Goal: Transaction & Acquisition: Book appointment/travel/reservation

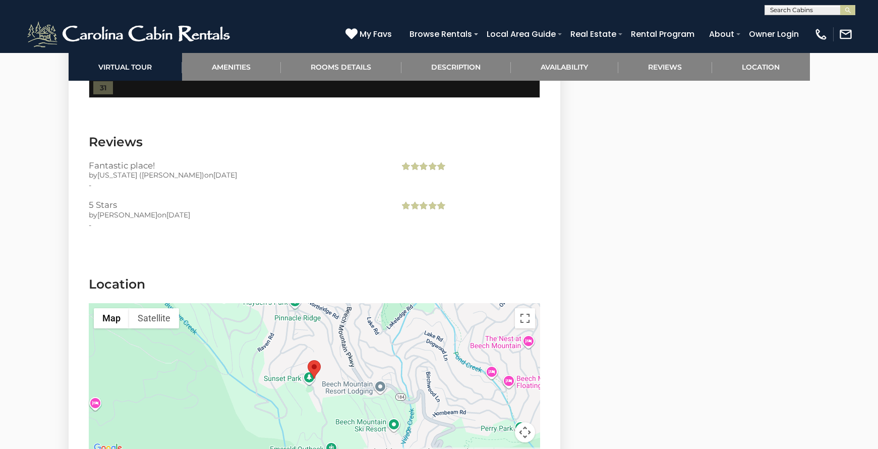
scroll to position [2350, 0]
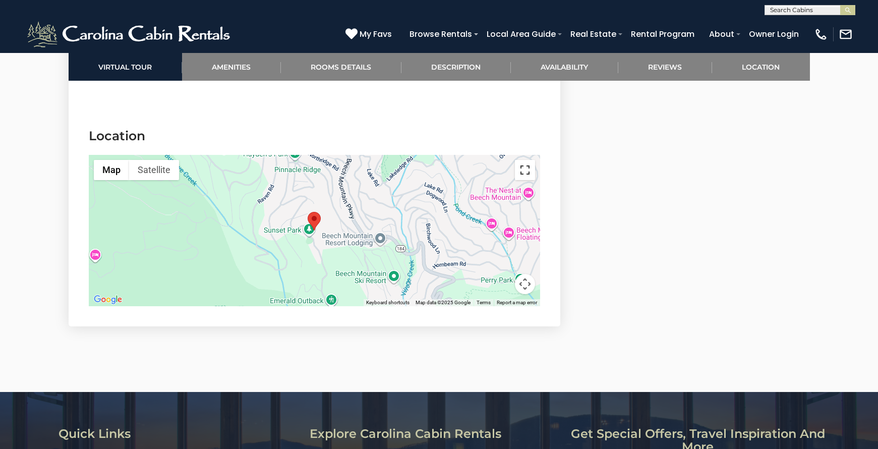
click at [527, 167] on button "Toggle fullscreen view" at bounding box center [525, 170] width 20 height 20
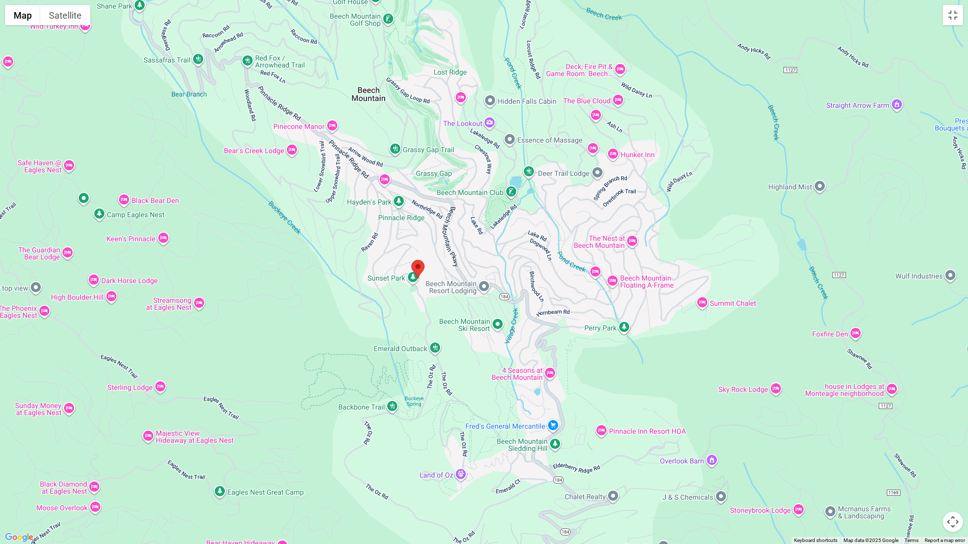
drag, startPoint x: 505, startPoint y: 266, endPoint x: 430, endPoint y: 273, distance: 74.9
click at [430, 273] on div at bounding box center [484, 272] width 968 height 544
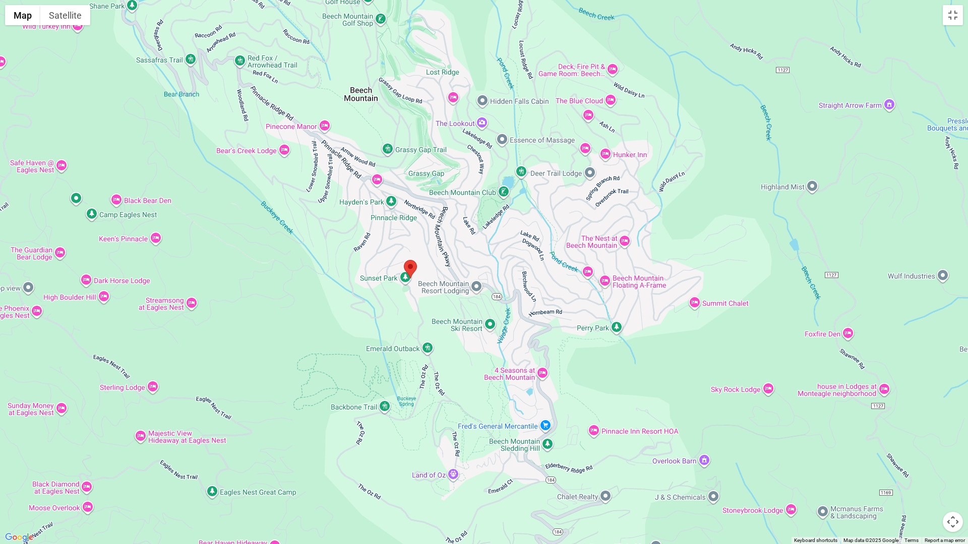
click at [433, 272] on div at bounding box center [484, 272] width 968 height 544
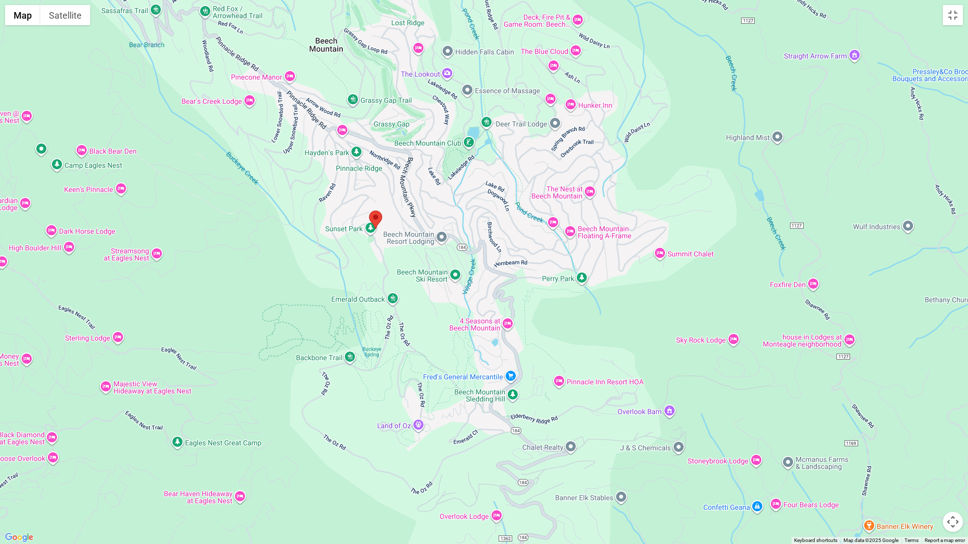
drag, startPoint x: 502, startPoint y: 336, endPoint x: 467, endPoint y: 286, distance: 61.5
click at [467, 286] on div at bounding box center [484, 272] width 968 height 544
click at [67, 17] on button "Satellite" at bounding box center [65, 15] width 50 height 20
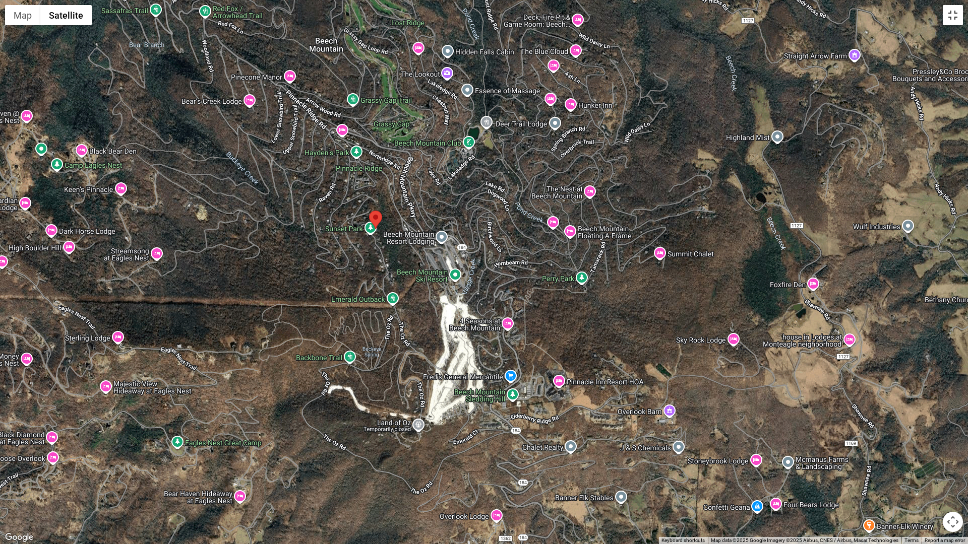
click at [877, 16] on button "Toggle fullscreen view" at bounding box center [953, 15] width 20 height 20
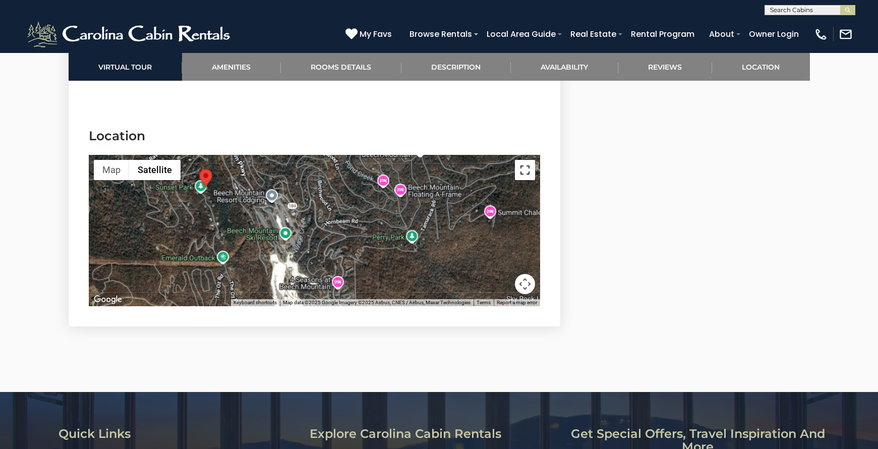
click at [531, 172] on button "Toggle fullscreen view" at bounding box center [525, 170] width 20 height 20
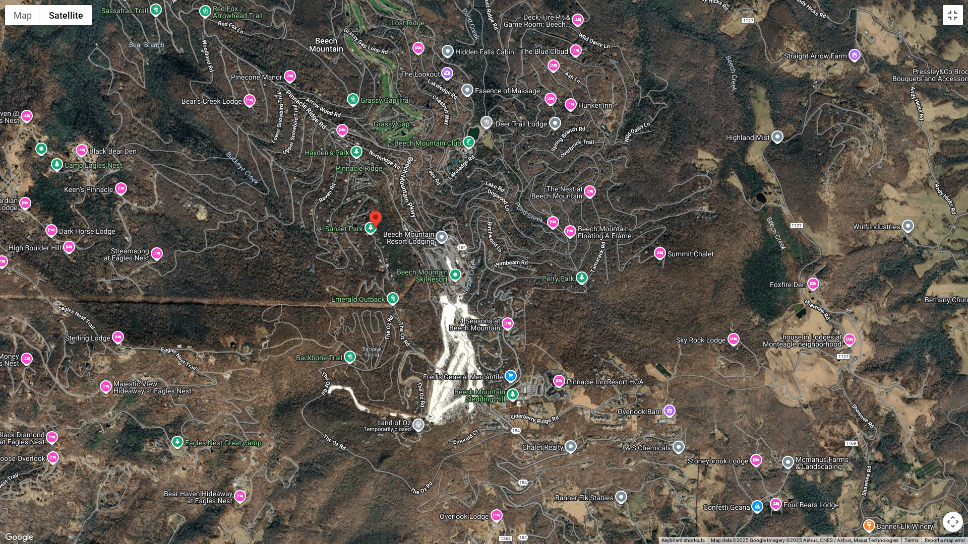
click at [877, 20] on button "Toggle fullscreen view" at bounding box center [953, 15] width 20 height 20
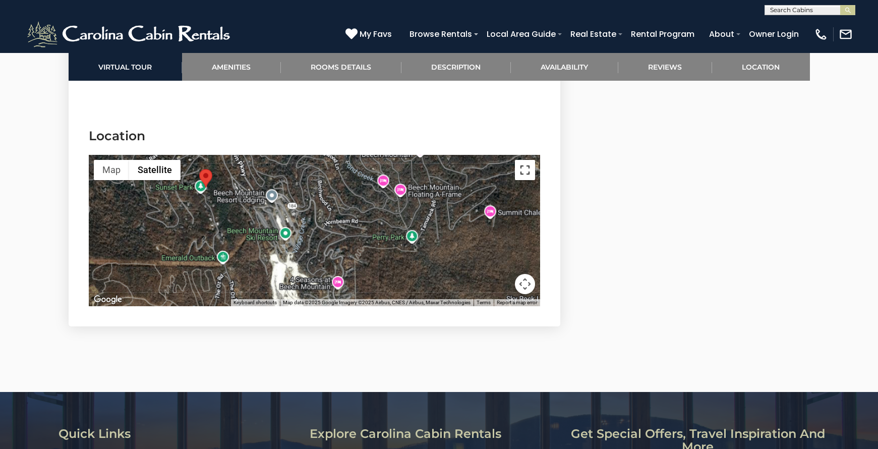
click at [526, 175] on button "Toggle fullscreen view" at bounding box center [525, 170] width 20 height 20
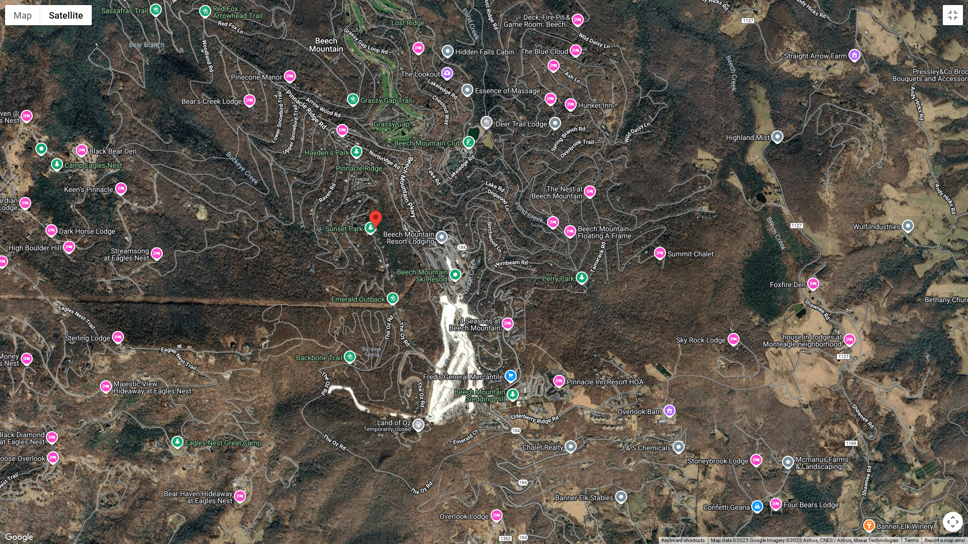
click at [371, 232] on div at bounding box center [484, 272] width 968 height 544
click at [369, 211] on area "Soaring Eagles View" at bounding box center [369, 211] width 0 height 0
click at [877, 24] on button "Toggle fullscreen view" at bounding box center [953, 15] width 20 height 20
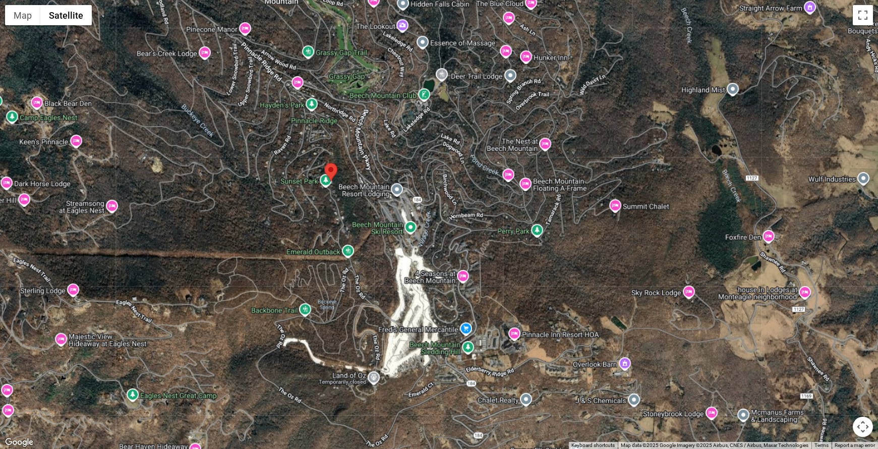
scroll to position [2031, 0]
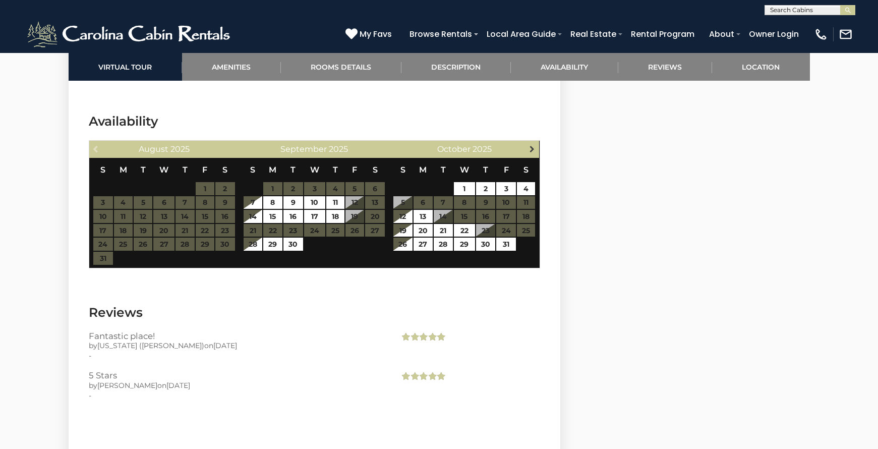
click at [531, 150] on span "Next" at bounding box center [532, 149] width 8 height 8
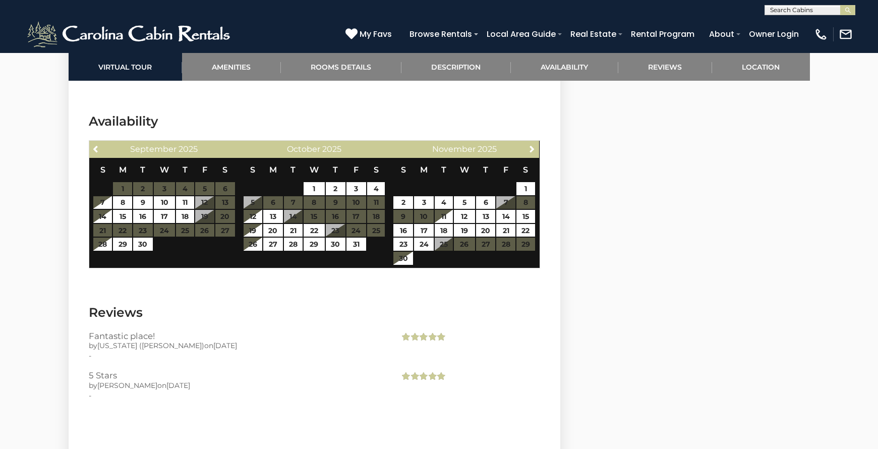
click at [531, 150] on span "Next" at bounding box center [532, 149] width 8 height 8
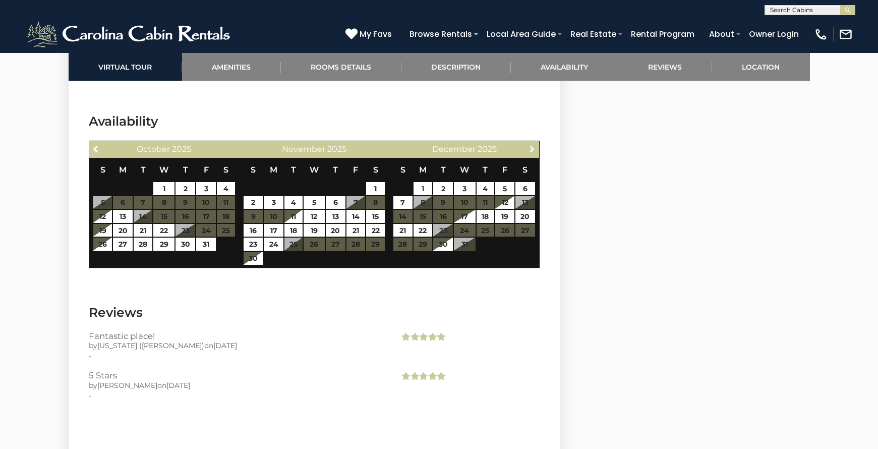
click at [531, 150] on span "Next" at bounding box center [532, 149] width 8 height 8
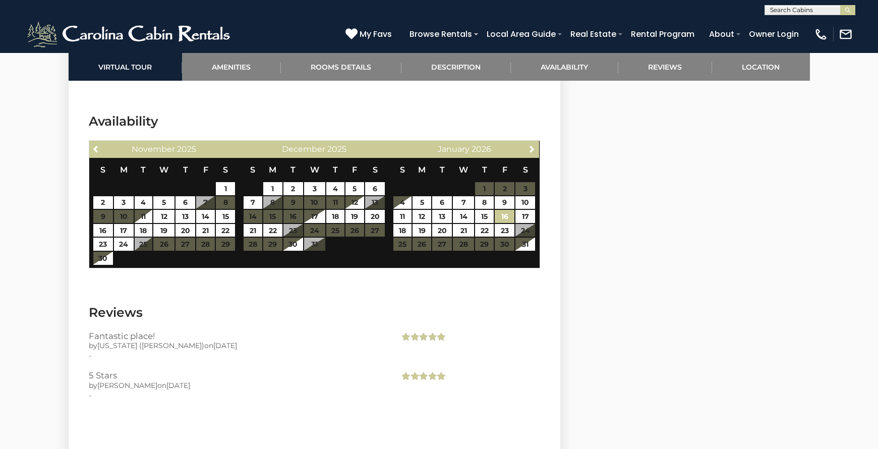
click at [501, 215] on link "16" at bounding box center [505, 216] width 20 height 13
type input "**********"
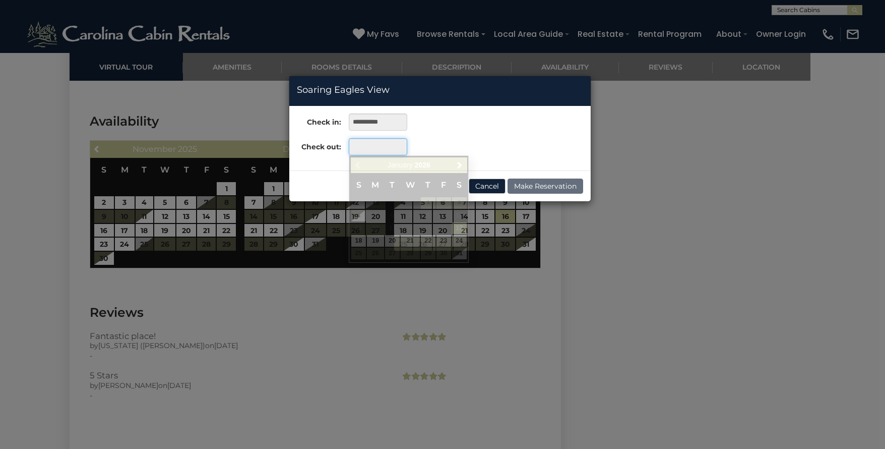
click at [364, 146] on input "text" at bounding box center [378, 146] width 58 height 17
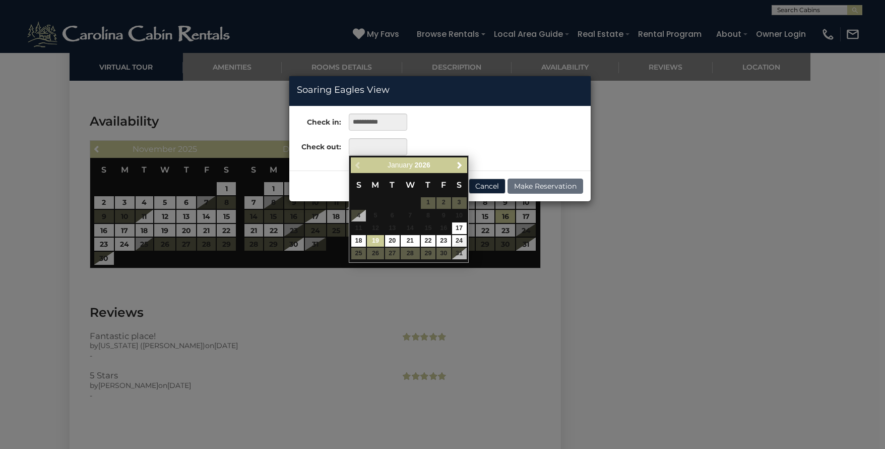
click at [376, 239] on link "19" at bounding box center [375, 241] width 17 height 12
type input "**********"
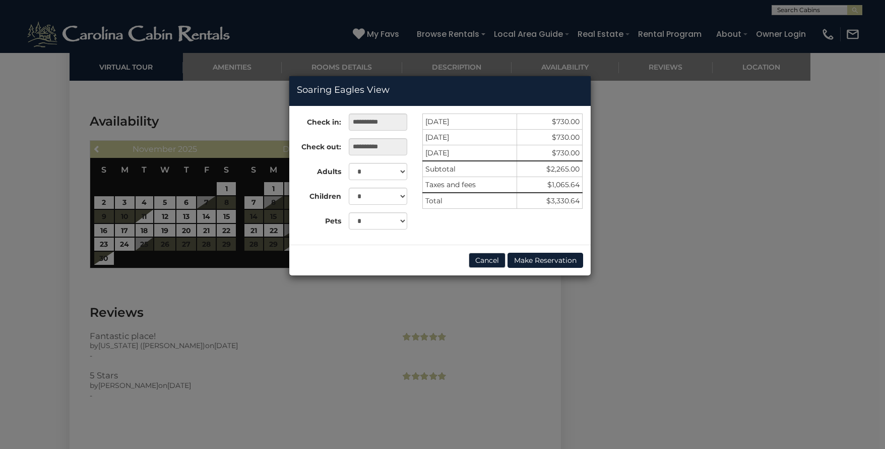
click at [868, 194] on div "**********" at bounding box center [442, 224] width 885 height 449
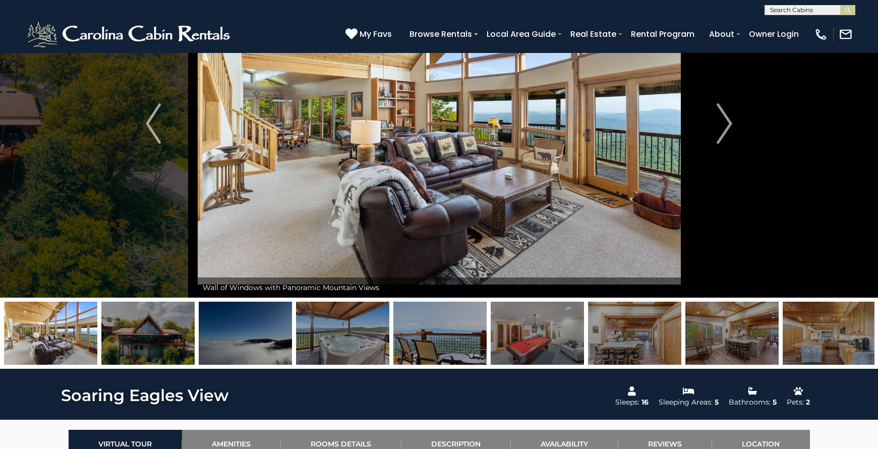
scroll to position [96, 0]
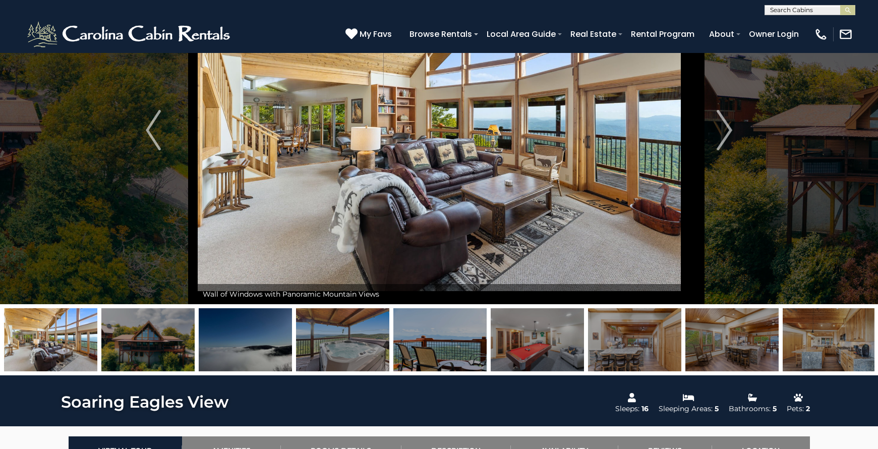
click at [159, 338] on img at bounding box center [147, 339] width 93 height 63
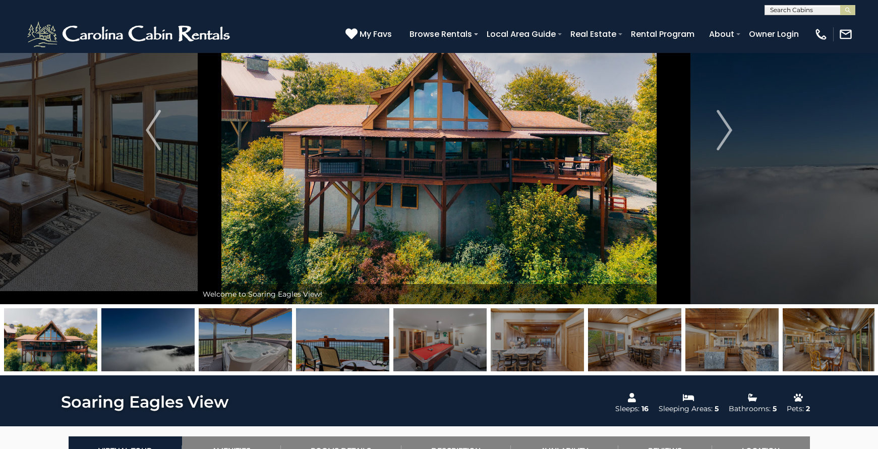
click at [156, 348] on img at bounding box center [147, 339] width 93 height 63
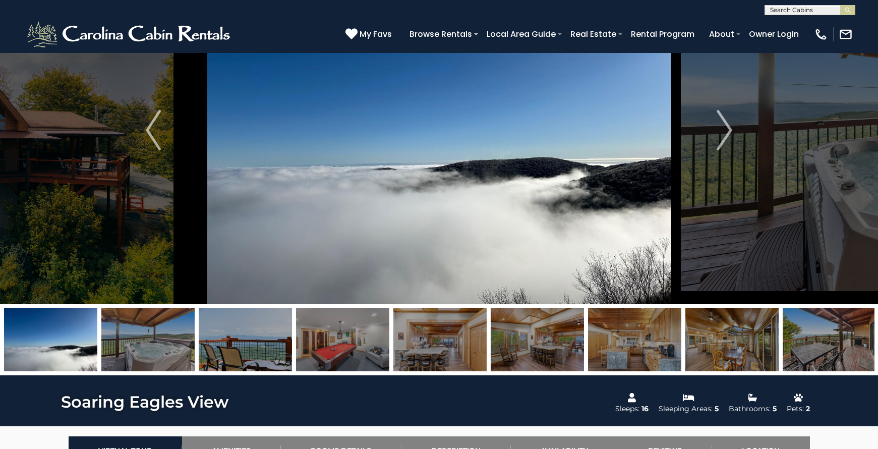
click at [249, 347] on img at bounding box center [245, 339] width 93 height 63
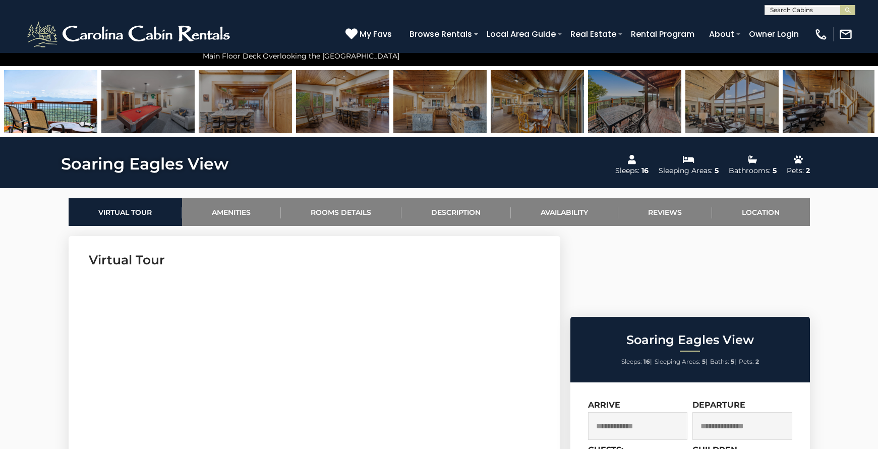
scroll to position [432, 0]
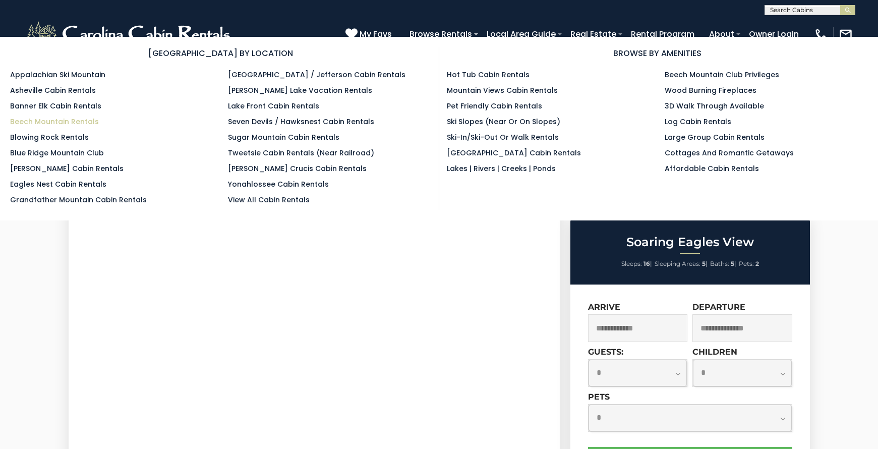
click at [71, 121] on link "Beech Mountain Rentals" at bounding box center [54, 121] width 89 height 10
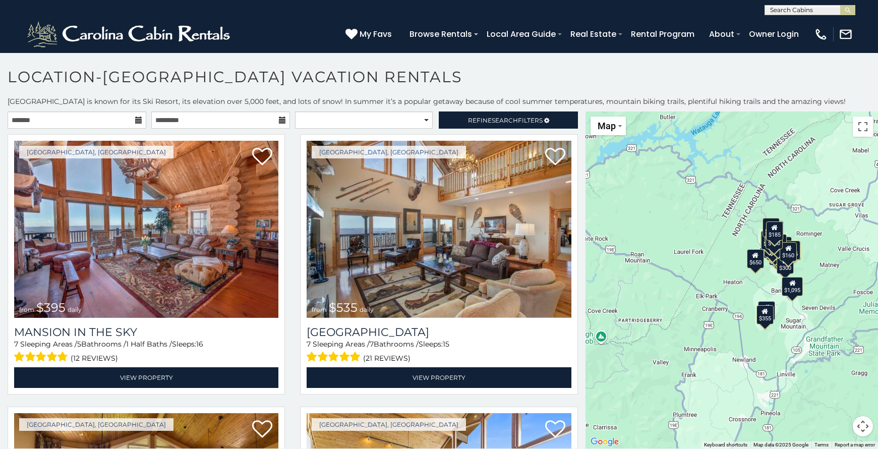
click at [279, 118] on icon at bounding box center [282, 119] width 7 height 7
click at [237, 122] on input "text" at bounding box center [220, 119] width 139 height 17
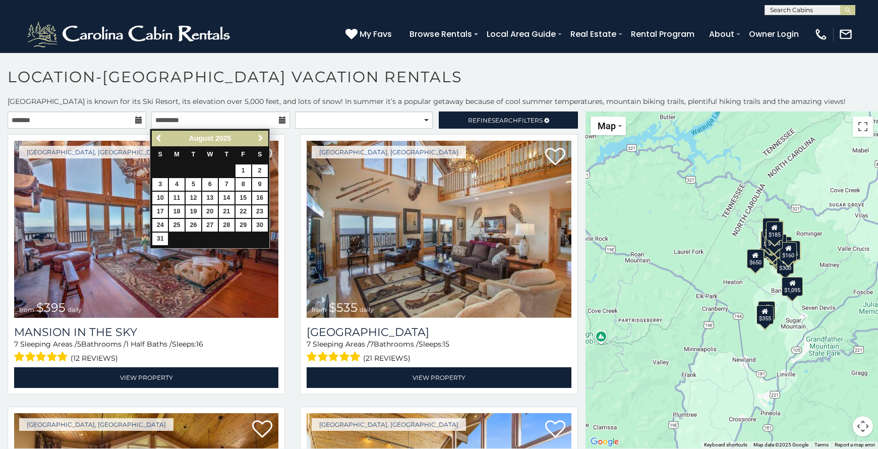
click at [261, 139] on span "Next" at bounding box center [261, 138] width 8 height 8
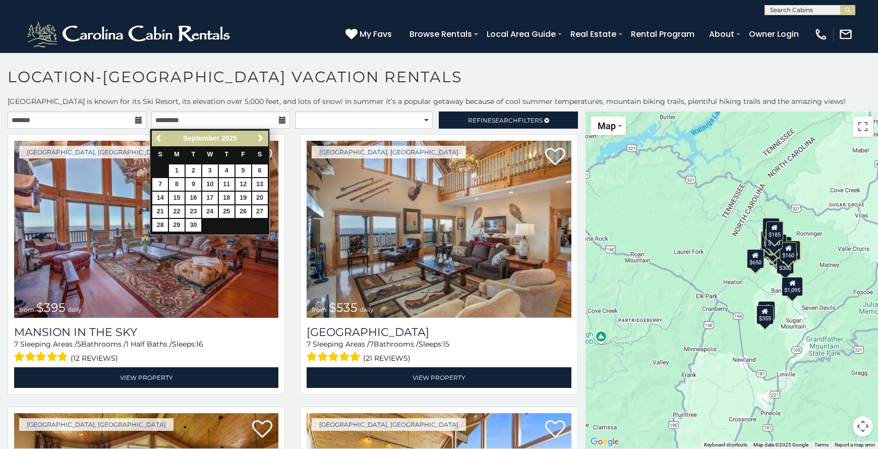
click at [261, 139] on span "Next" at bounding box center [261, 138] width 8 height 8
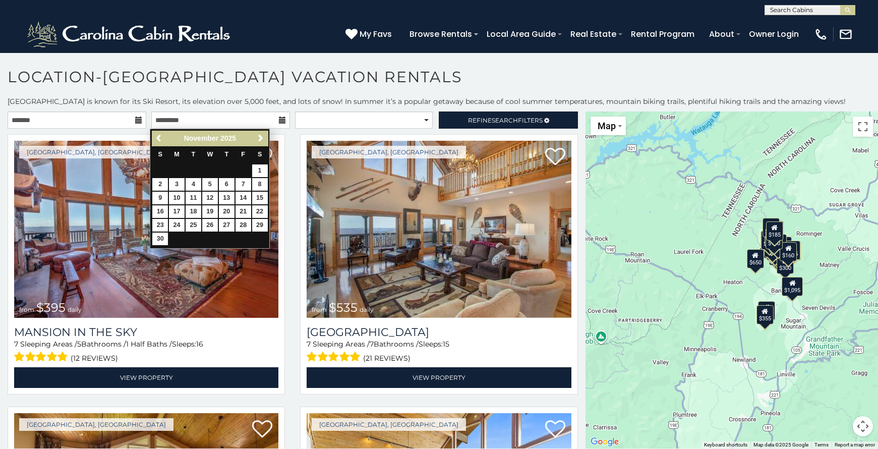
click at [261, 139] on span "Next" at bounding box center [261, 138] width 8 height 8
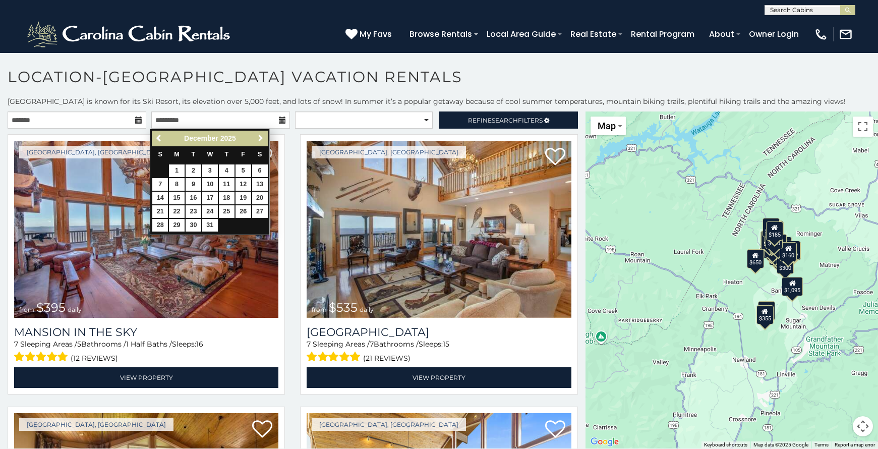
click at [261, 138] on span "Next" at bounding box center [261, 138] width 8 height 8
click at [247, 192] on link "16" at bounding box center [243, 198] width 16 height 13
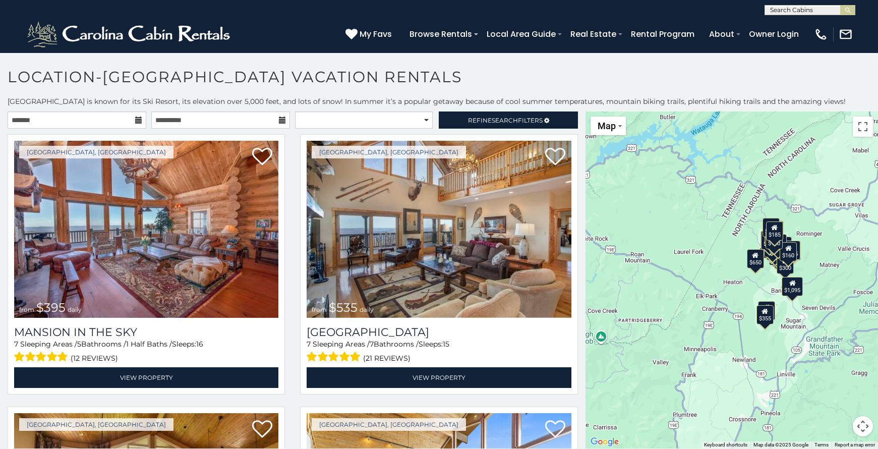
click at [279, 119] on icon at bounding box center [282, 119] width 7 height 7
click at [279, 123] on icon at bounding box center [282, 119] width 7 height 7
click at [281, 120] on icon at bounding box center [282, 119] width 7 height 7
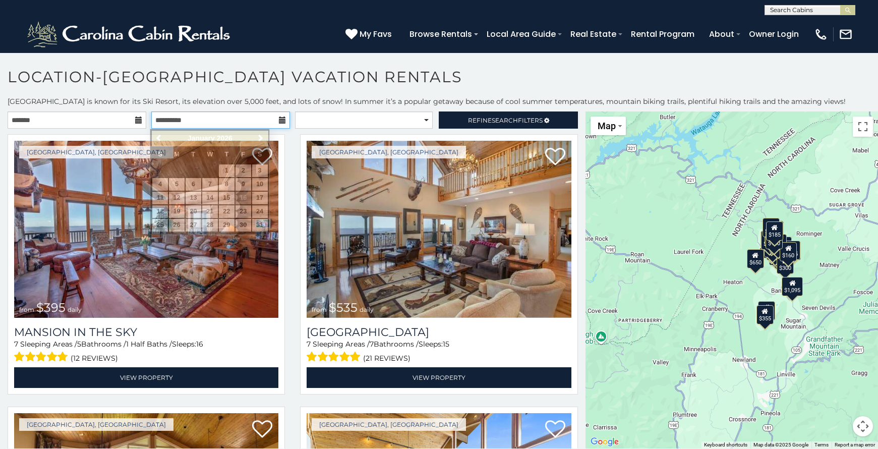
click at [228, 122] on input "**********" at bounding box center [220, 119] width 139 height 17
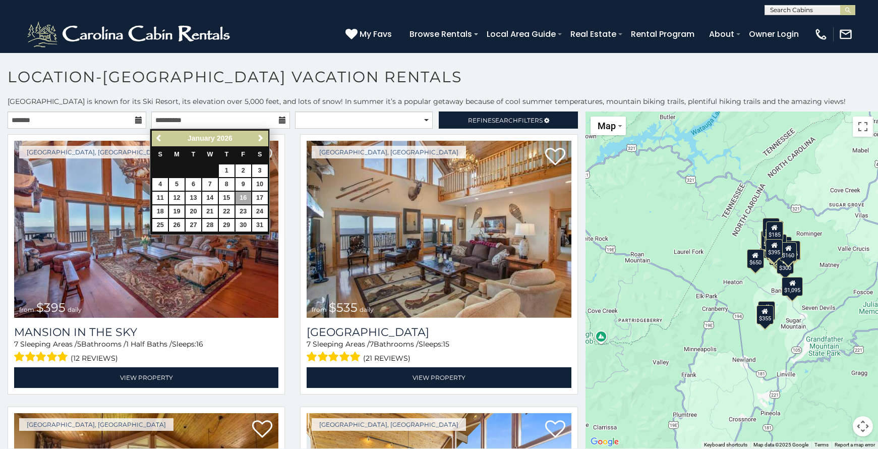
click at [178, 207] on link "19" at bounding box center [177, 211] width 16 height 13
type input "**********"
click at [212, 119] on input "**********" at bounding box center [220, 119] width 139 height 17
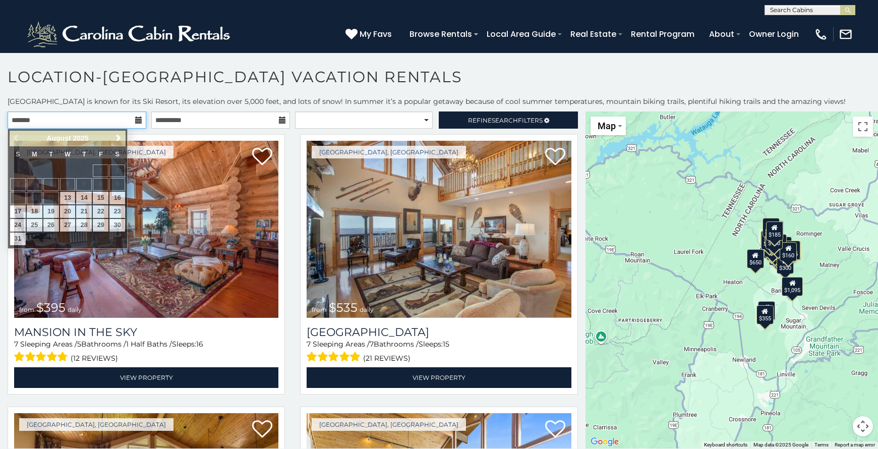
click at [94, 124] on input "text" at bounding box center [77, 119] width 139 height 17
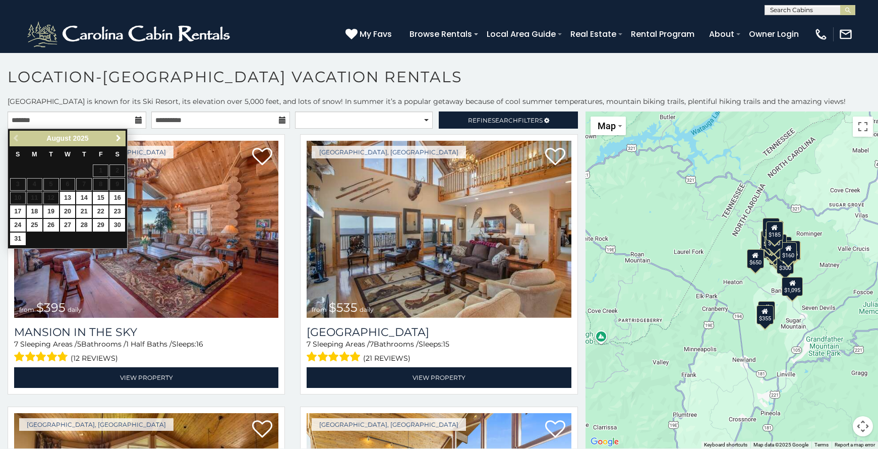
click at [116, 140] on span "Next" at bounding box center [118, 138] width 8 height 8
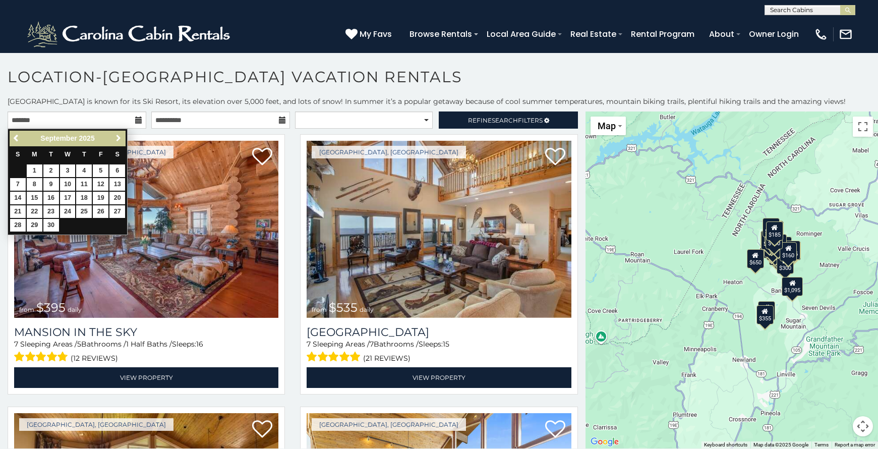
click at [116, 140] on span "Next" at bounding box center [118, 138] width 8 height 8
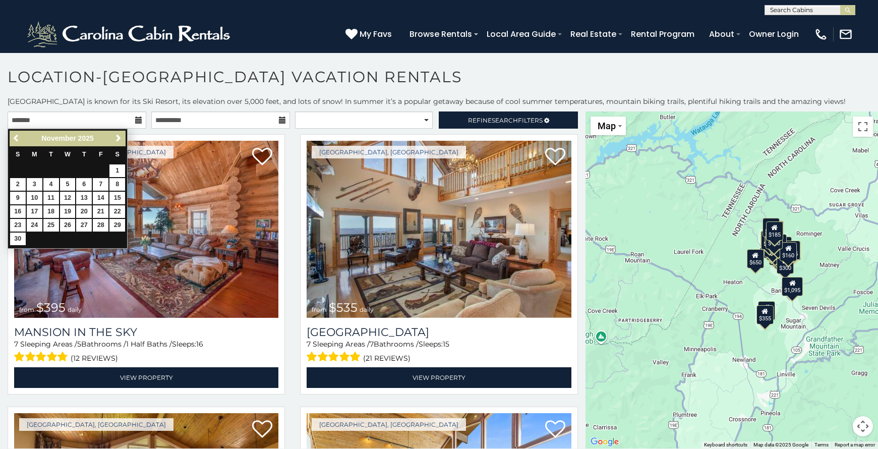
click at [116, 140] on span "Next" at bounding box center [118, 138] width 8 height 8
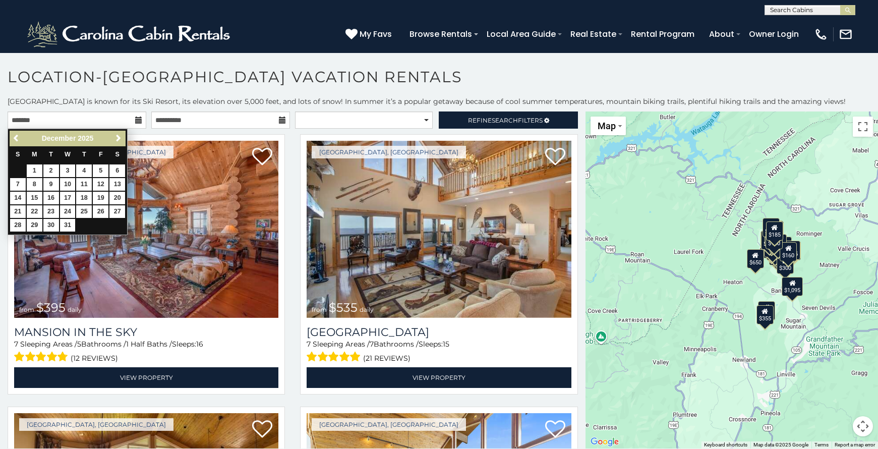
click at [116, 140] on span "Next" at bounding box center [118, 138] width 8 height 8
click at [104, 195] on link "16" at bounding box center [101, 198] width 16 height 13
type input "**********"
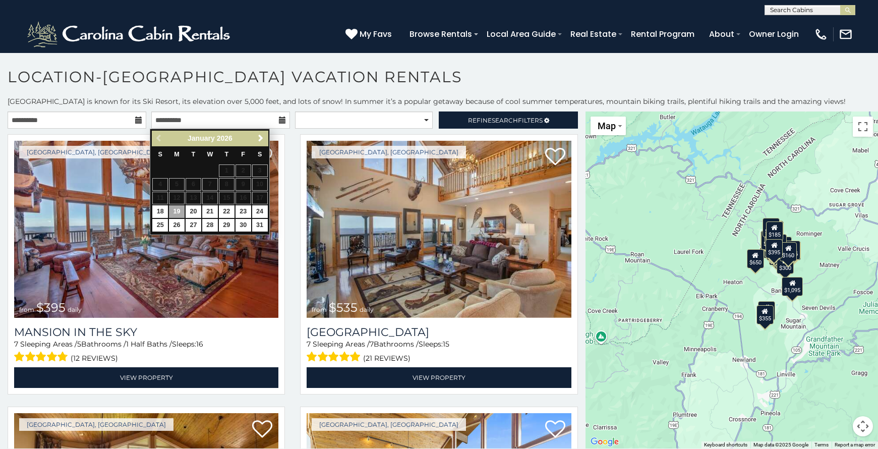
click at [176, 210] on link "19" at bounding box center [177, 211] width 16 height 13
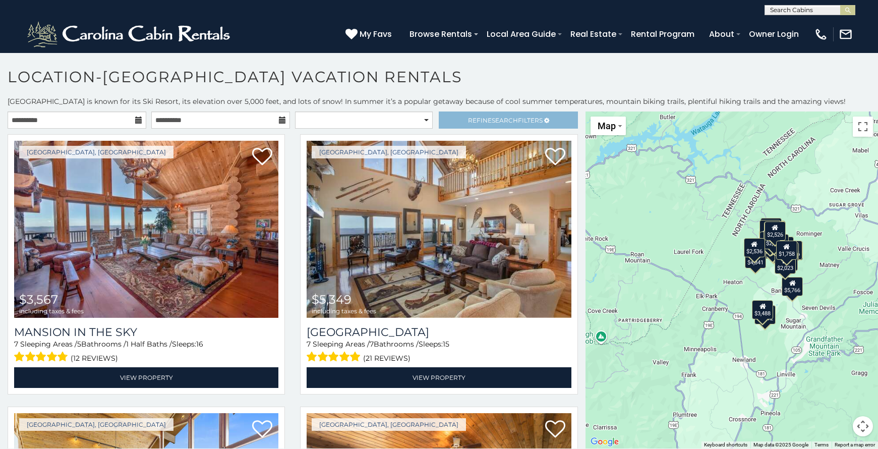
click at [544, 120] on icon at bounding box center [546, 120] width 5 height 6
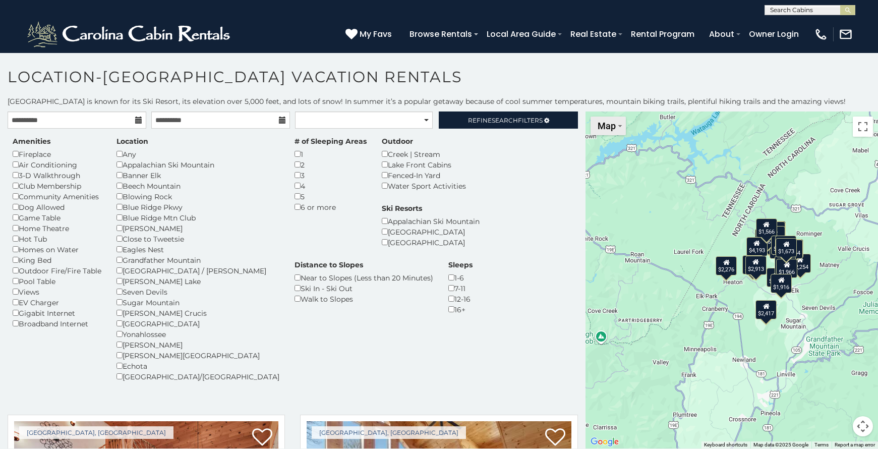
click at [616, 124] on span "Map" at bounding box center [606, 125] width 18 height 11
click at [616, 142] on li "Satellite" at bounding box center [620, 144] width 58 height 16
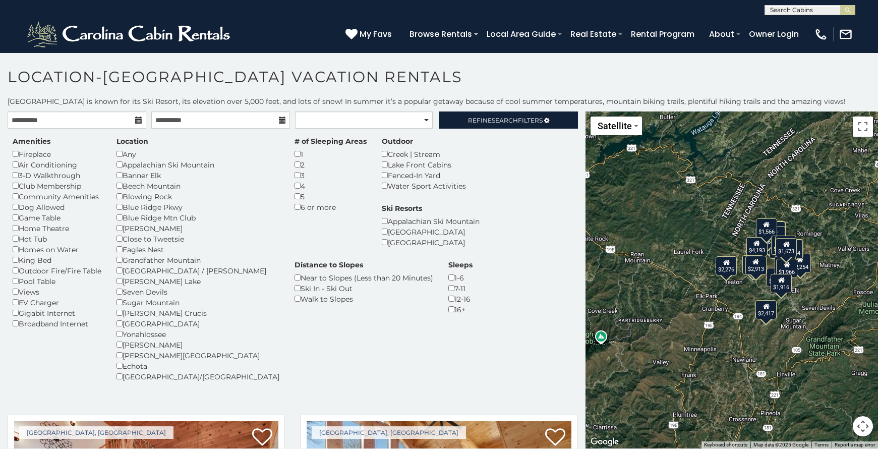
click at [860, 425] on button "Map camera controls" at bounding box center [862, 426] width 20 height 20
click at [836, 372] on button "Zoom in" at bounding box center [837, 376] width 20 height 20
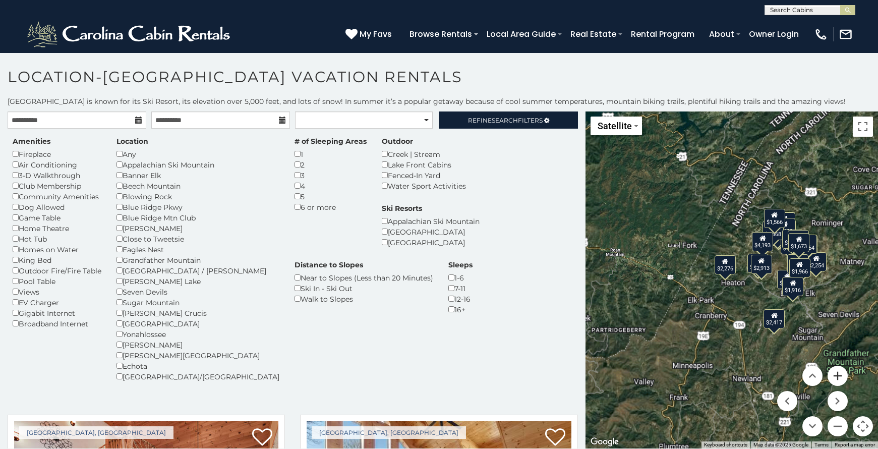
click at [836, 372] on button "Zoom in" at bounding box center [837, 376] width 20 height 20
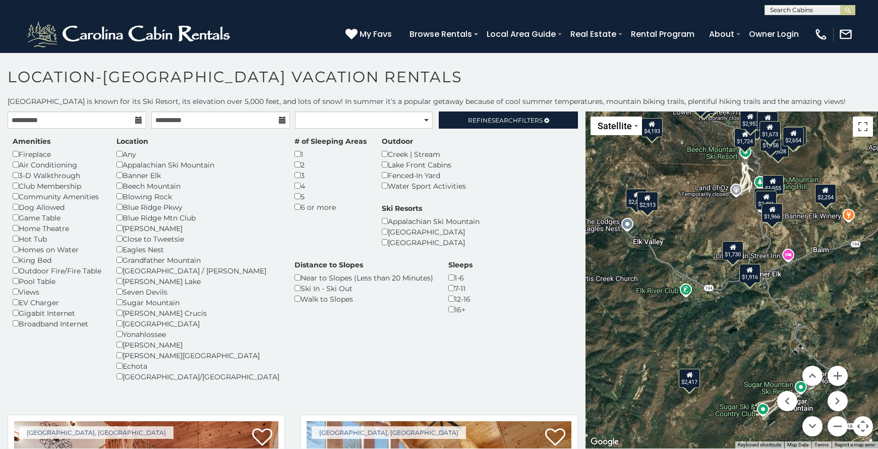
drag, startPoint x: 793, startPoint y: 309, endPoint x: 611, endPoint y: 260, distance: 188.0
click at [611, 260] on div "$2,818 $3,393 $2,953 $2,910 $1,628 $1,921 $1,955 $2,829 $2,023 $1,758 $2,006 $1…" at bounding box center [731, 279] width 292 height 337
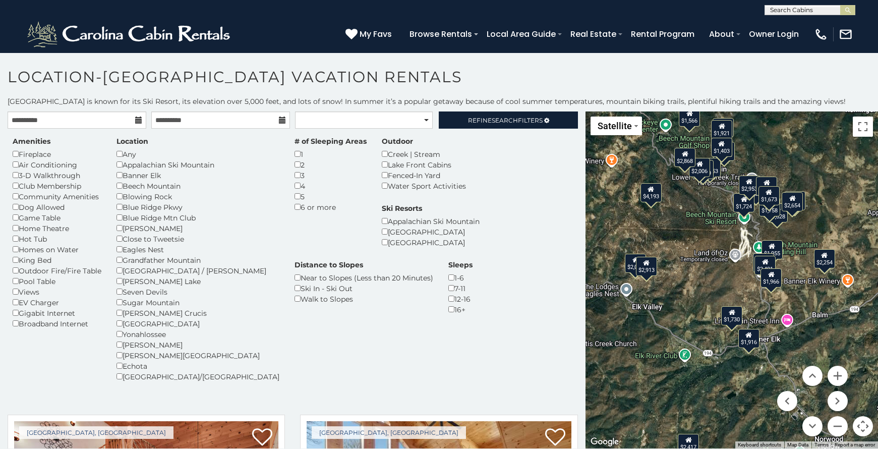
drag, startPoint x: 763, startPoint y: 346, endPoint x: 763, endPoint y: 414, distance: 67.6
click at [763, 414] on div "$2,818 $3,393 $2,953 $2,910 $1,628 $1,921 $1,955 $2,829 $2,023 $1,758 $2,006 $1…" at bounding box center [731, 279] width 292 height 337
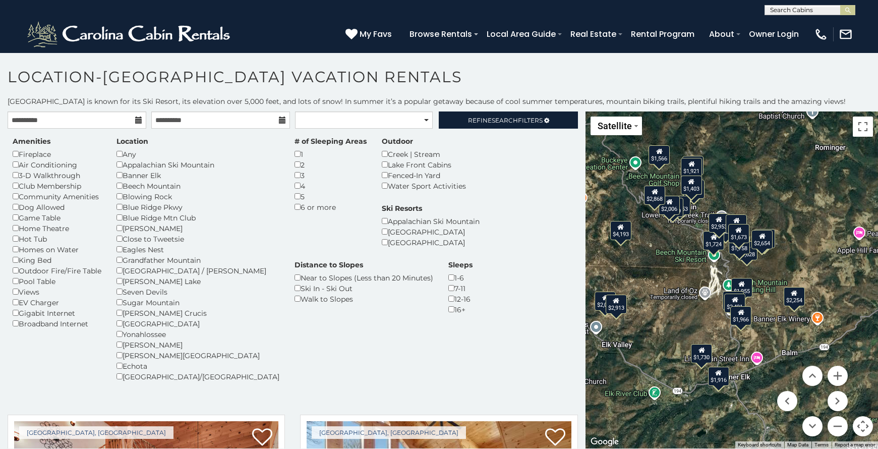
drag, startPoint x: 743, startPoint y: 335, endPoint x: 712, endPoint y: 308, distance: 40.7
click at [712, 308] on div "$2,818 $3,393 $2,953 $2,910 $1,628 $1,921 $1,955 $2,829 $2,023 $1,758 $2,006 $1…" at bounding box center [731, 279] width 292 height 337
click at [834, 374] on button "Zoom in" at bounding box center [837, 376] width 20 height 20
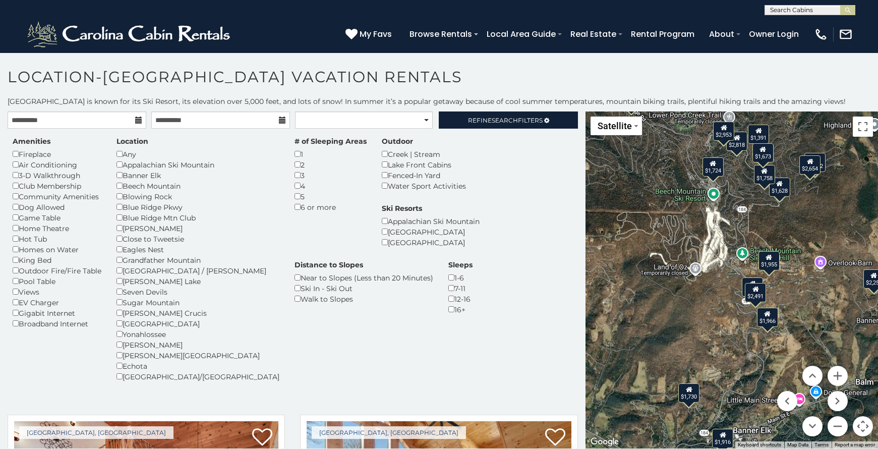
drag, startPoint x: 769, startPoint y: 354, endPoint x: 786, endPoint y: 309, distance: 48.0
click at [786, 309] on div "$2,818 $3,393 $2,953 $2,910 $1,628 $1,921 $1,955 $2,829 $2,023 $1,758 $2,006 $1…" at bounding box center [731, 279] width 292 height 337
click at [768, 260] on icon at bounding box center [768, 257] width 7 height 7
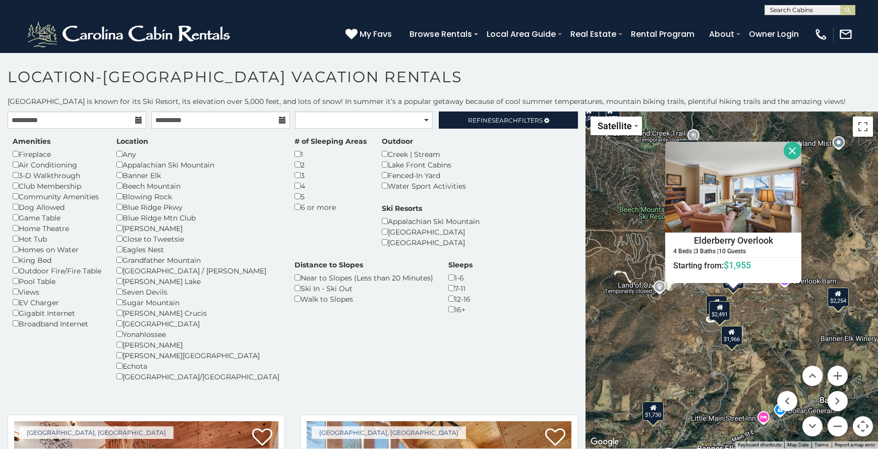
click at [801, 151] on button "Close" at bounding box center [792, 151] width 18 height 18
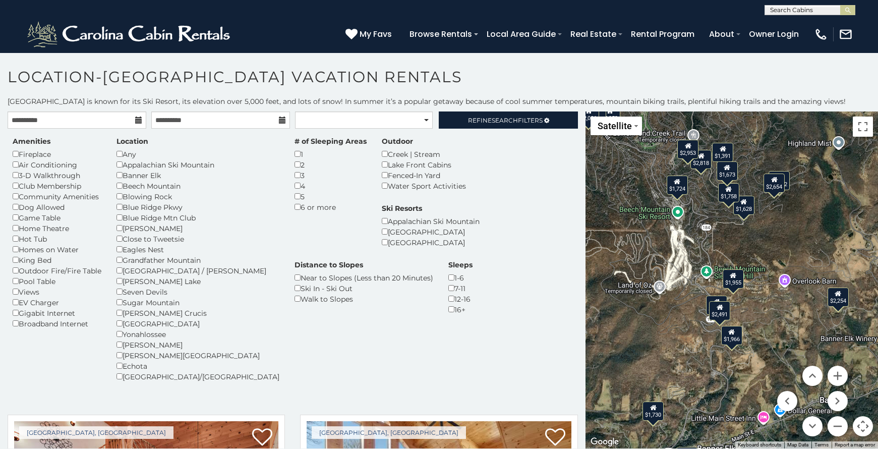
click at [682, 188] on div "$1,724" at bounding box center [676, 184] width 21 height 19
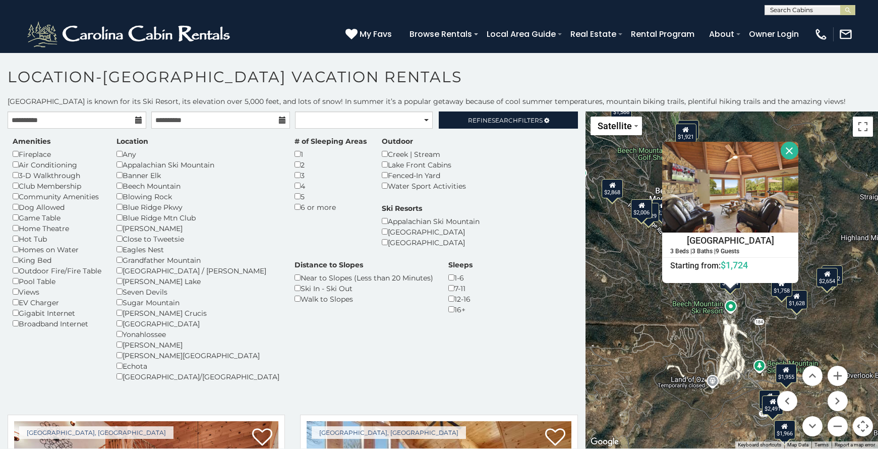
click at [798, 153] on button "Close" at bounding box center [789, 151] width 18 height 18
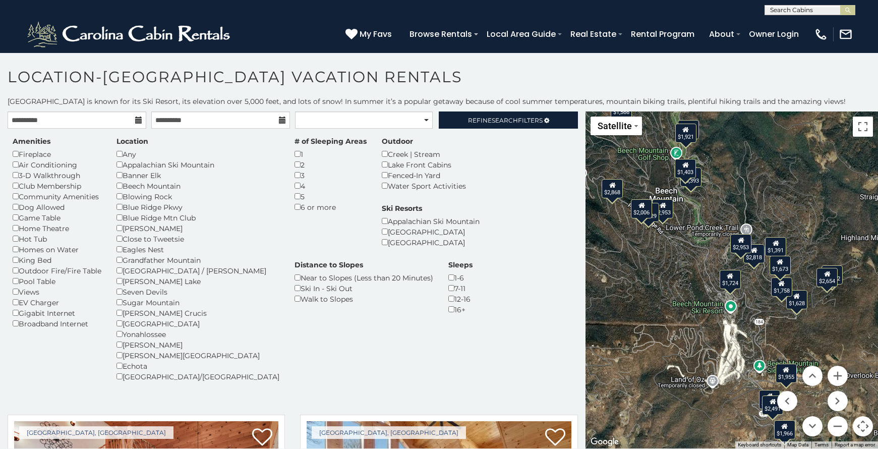
click at [800, 302] on div "$1,628" at bounding box center [795, 299] width 21 height 19
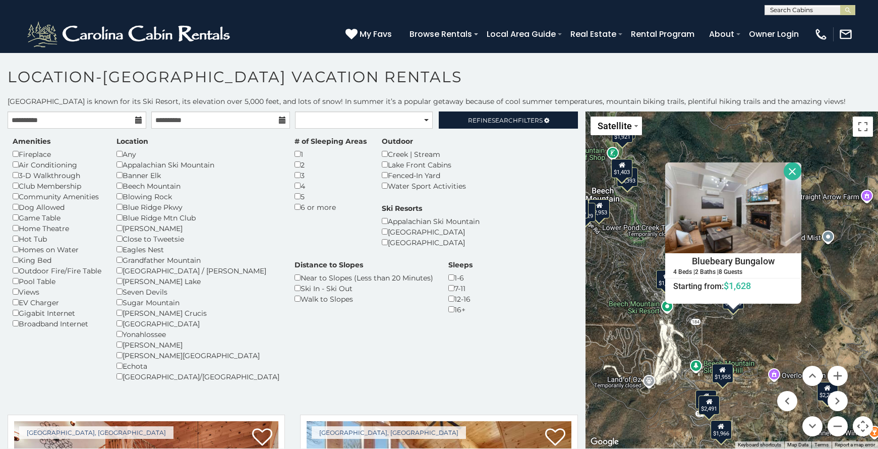
click at [801, 169] on button "Close" at bounding box center [792, 171] width 18 height 18
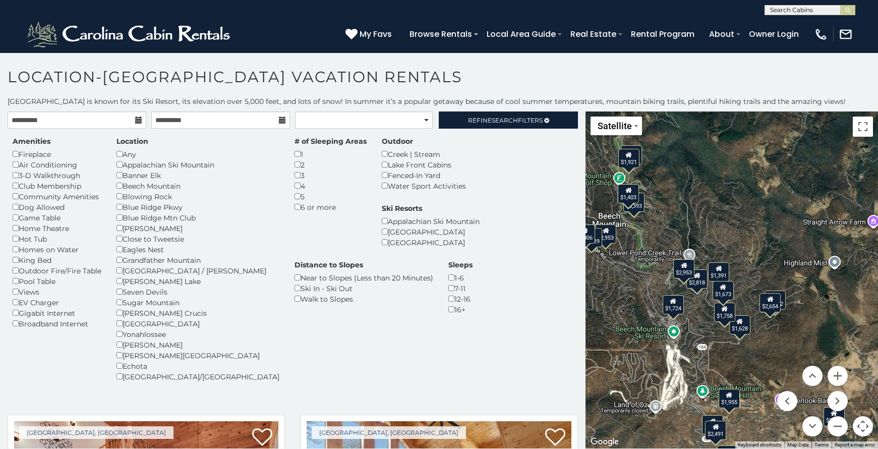
drag, startPoint x: 730, startPoint y: 400, endPoint x: 743, endPoint y: 411, distance: 16.1
click at [737, 424] on div "$2,818 $3,393 $2,953 $2,910 $1,628 $1,921 $1,955 $2,829 $2,023 $1,758 $2,006 $1…" at bounding box center [731, 279] width 292 height 337
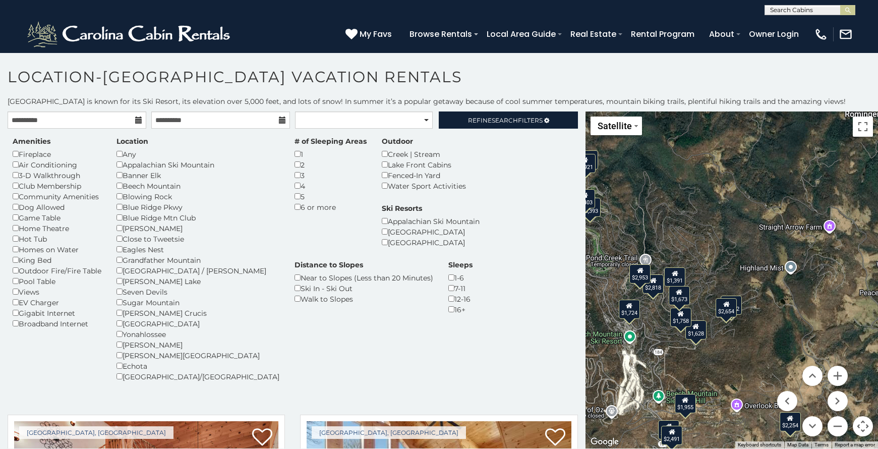
drag, startPoint x: 777, startPoint y: 330, endPoint x: 732, endPoint y: 338, distance: 45.5
click at [732, 338] on div "$2,818 $3,393 $2,953 $2,910 $1,628 $1,921 $1,955 $2,829 $2,023 $1,758 $2,006 $1…" at bounding box center [731, 279] width 292 height 337
click at [839, 374] on button "Zoom in" at bounding box center [837, 376] width 20 height 20
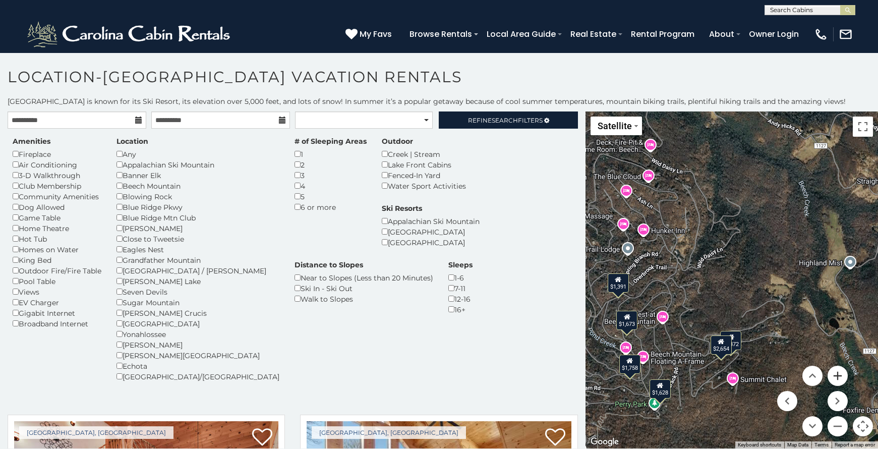
click at [839, 374] on button "Zoom in" at bounding box center [837, 376] width 20 height 20
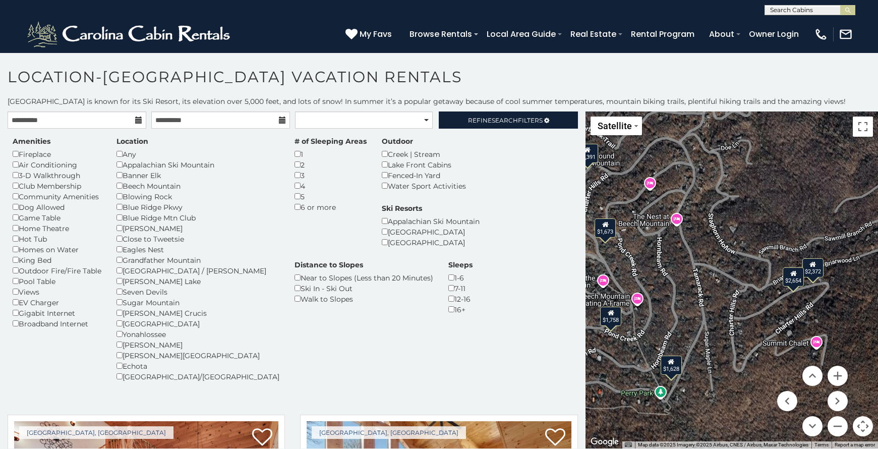
drag, startPoint x: 674, startPoint y: 346, endPoint x: 757, endPoint y: 204, distance: 165.2
click at [757, 204] on div "$2,818 $3,393 $2,953 $2,910 $1,628 $1,921 $1,955 $2,829 $2,023 $1,758 $2,006 $1…" at bounding box center [731, 279] width 292 height 337
click at [794, 280] on div "$2,654" at bounding box center [792, 276] width 21 height 19
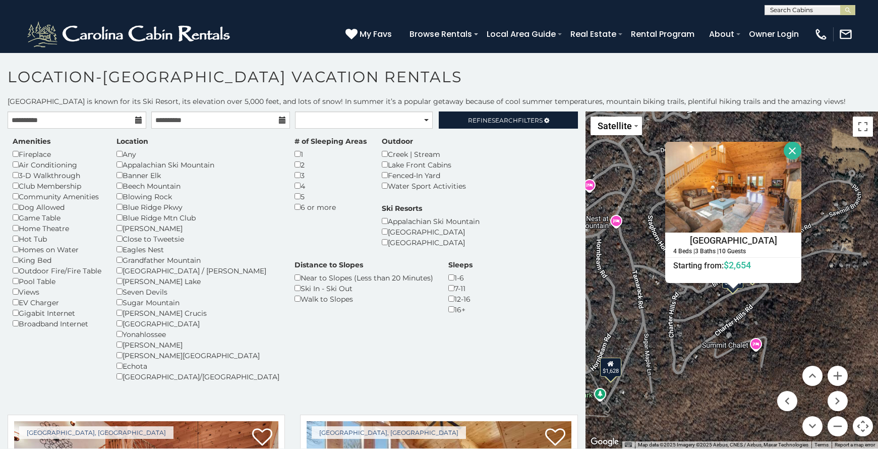
click at [801, 153] on button "Close" at bounding box center [792, 151] width 18 height 18
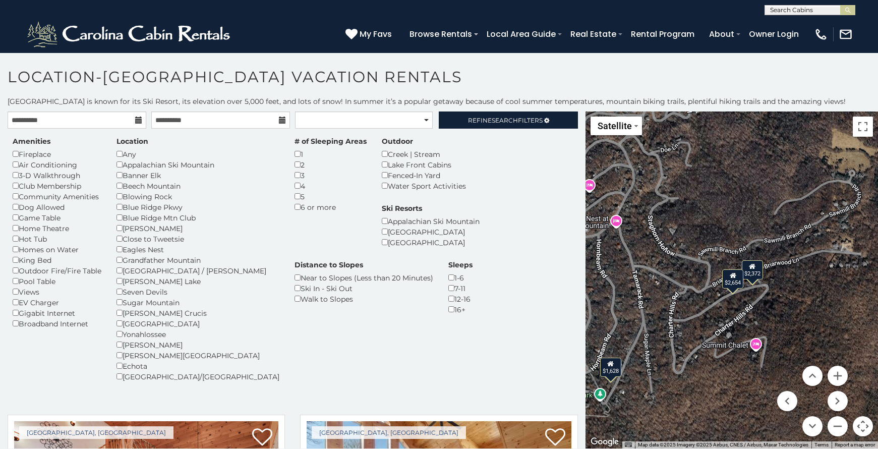
click at [756, 267] on div "$2,372" at bounding box center [751, 269] width 21 height 19
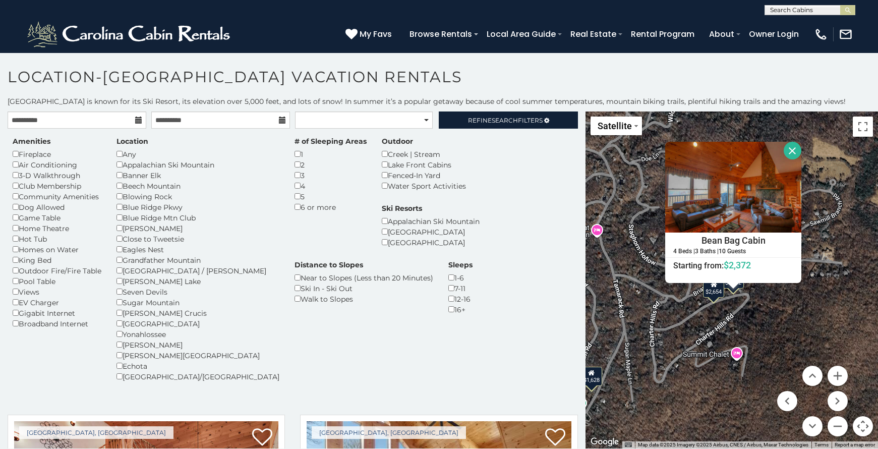
click at [801, 144] on button "Close" at bounding box center [792, 151] width 18 height 18
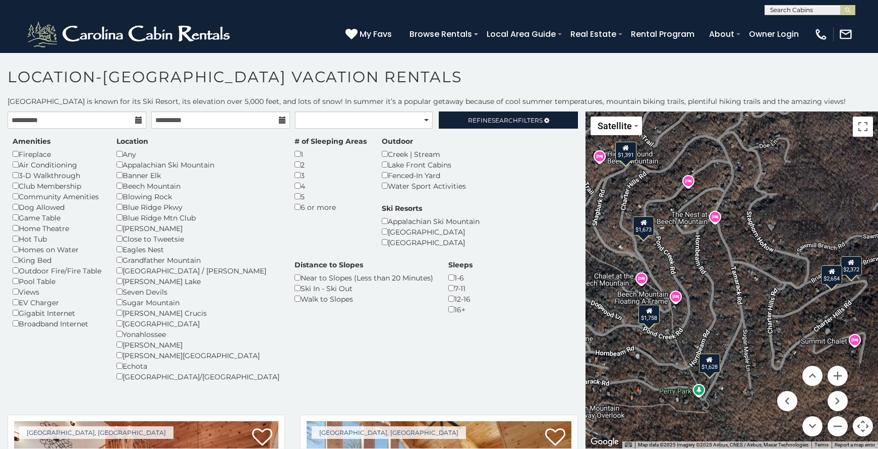
drag, startPoint x: 662, startPoint y: 314, endPoint x: 771, endPoint y: 305, distance: 109.8
click at [771, 305] on div "$2,818 $3,393 $2,953 $2,910 $1,628 $1,921 $1,955 $2,829 $2,023 $1,758 $2,006 $1…" at bounding box center [731, 279] width 292 height 337
click at [642, 228] on div "$1,673" at bounding box center [643, 225] width 21 height 19
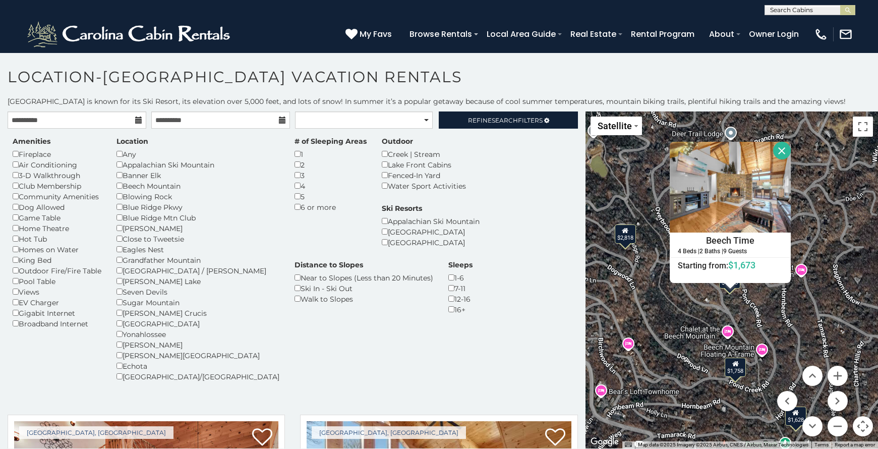
click at [738, 370] on div "$1,758" at bounding box center [734, 366] width 21 height 19
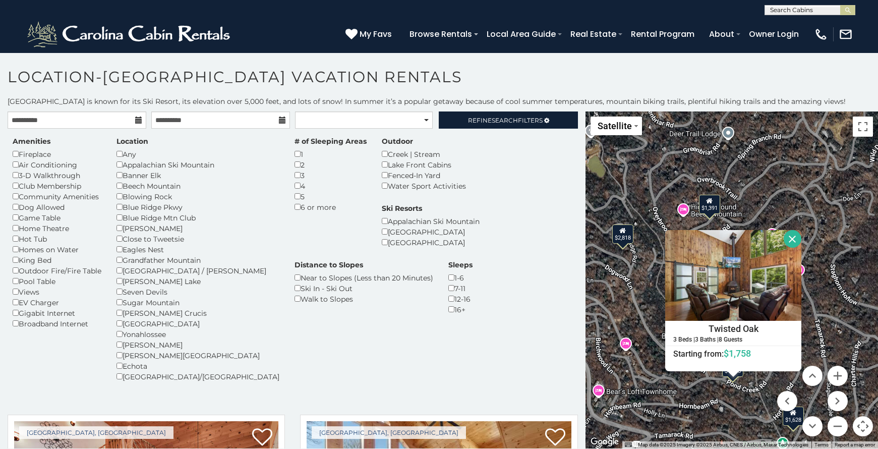
click at [801, 237] on button "Close" at bounding box center [792, 239] width 18 height 18
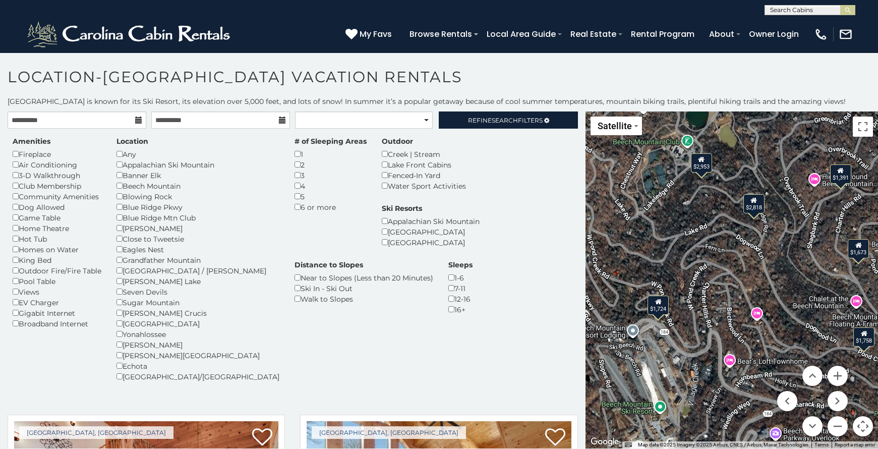
drag, startPoint x: 693, startPoint y: 294, endPoint x: 825, endPoint y: 264, distance: 136.1
click at [825, 264] on div "$2,818 $3,393 $2,953 $2,910 $1,628 $1,921 $1,955 $2,829 $2,023 $1,758 $2,006 $1…" at bounding box center [731, 279] width 292 height 337
click at [754, 204] on div "$2,818" at bounding box center [753, 203] width 21 height 19
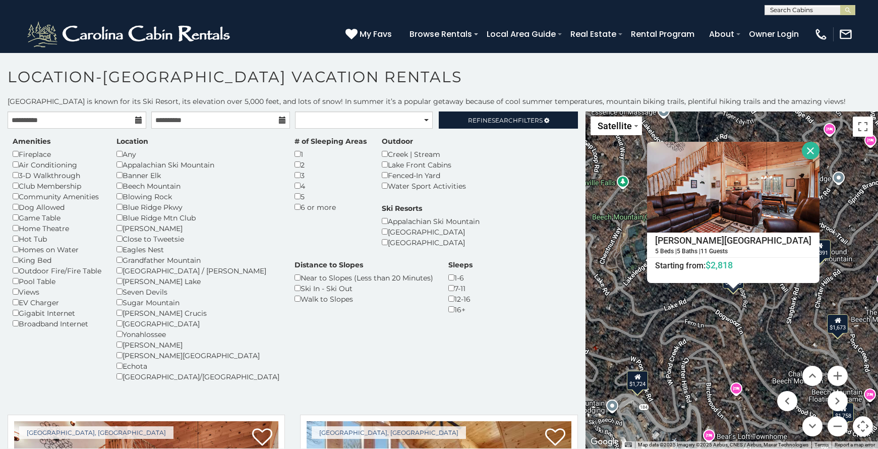
click at [819, 148] on button "Close" at bounding box center [811, 151] width 18 height 18
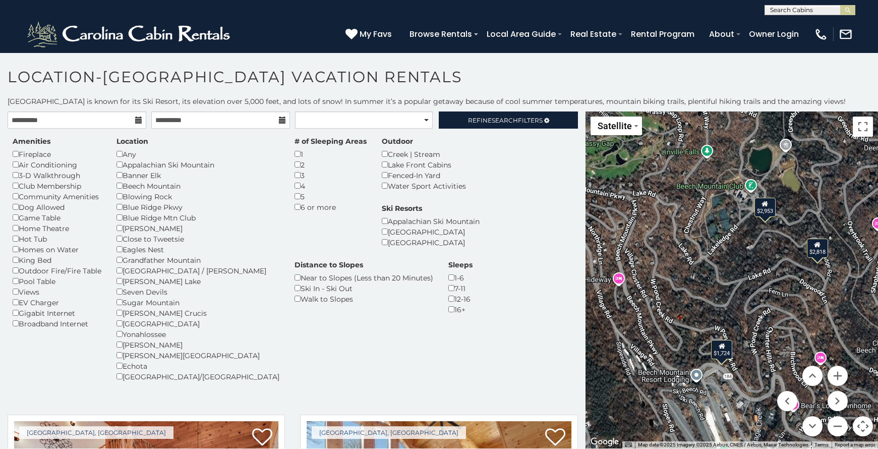
drag, startPoint x: 699, startPoint y: 278, endPoint x: 784, endPoint y: 247, distance: 91.1
click at [784, 247] on div "$2,818 $3,393 $2,953 $2,910 $1,628 $1,921 $1,955 $2,829 $2,023 $1,758 $2,006 $1…" at bounding box center [731, 279] width 292 height 337
drag, startPoint x: 788, startPoint y: 348, endPoint x: 701, endPoint y: 226, distance: 149.9
click at [714, 249] on div "$2,818 $3,393 $2,953 $2,910 $1,628 $1,921 $1,955 $2,829 $2,023 $1,758 $2,006 $1…" at bounding box center [731, 279] width 292 height 337
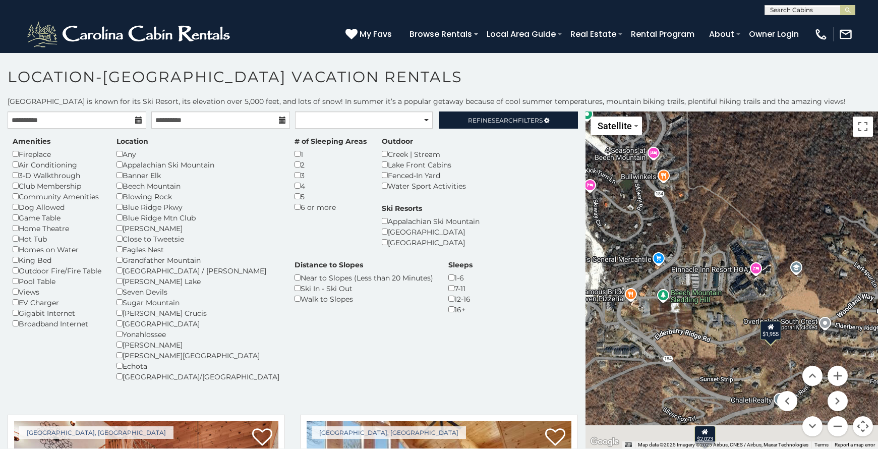
drag, startPoint x: 716, startPoint y: 359, endPoint x: 711, endPoint y: 174, distance: 184.6
click at [712, 185] on div "$2,818 $3,393 $2,953 $2,910 $1,628 $1,921 $1,955 $2,829 $2,023 $1,758 $2,006 $1…" at bounding box center [731, 279] width 292 height 337
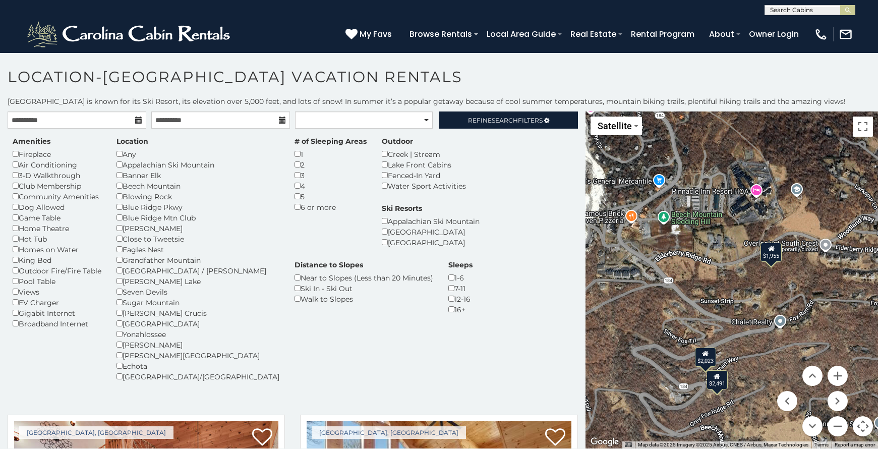
click at [774, 252] on icon at bounding box center [771, 248] width 7 height 7
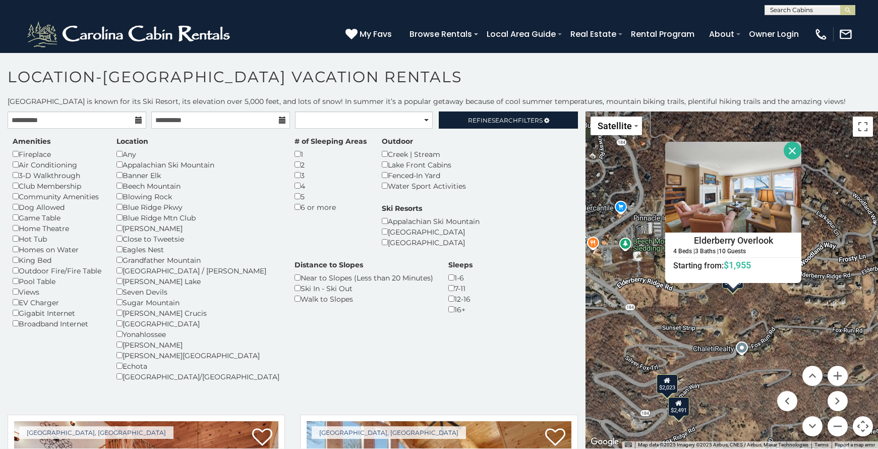
click at [707, 236] on h4 "Elderberry Overlook" at bounding box center [732, 240] width 135 height 15
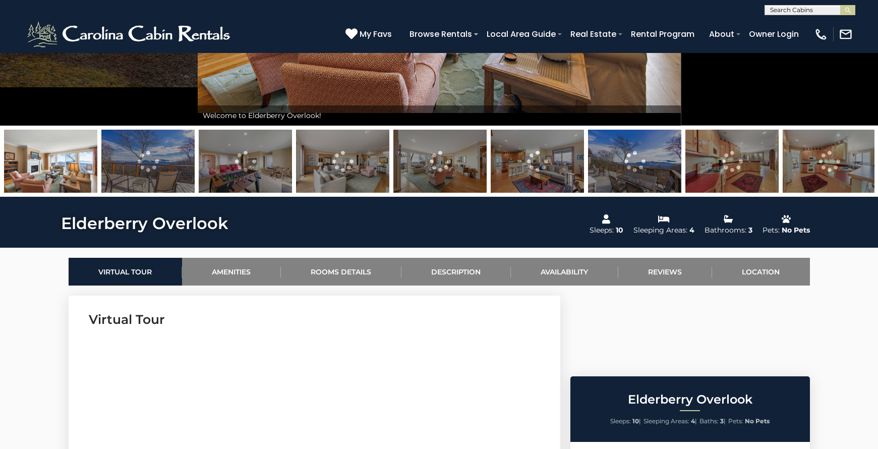
scroll to position [363, 0]
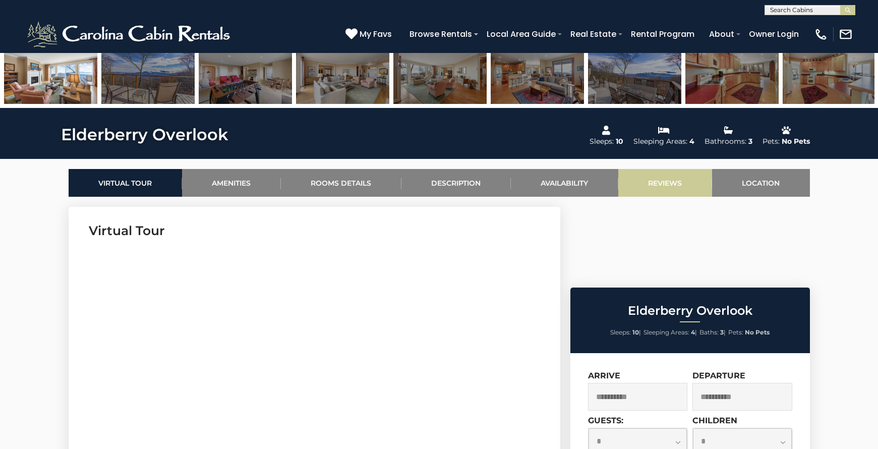
click at [668, 180] on link "Reviews" at bounding box center [665, 183] width 94 height 28
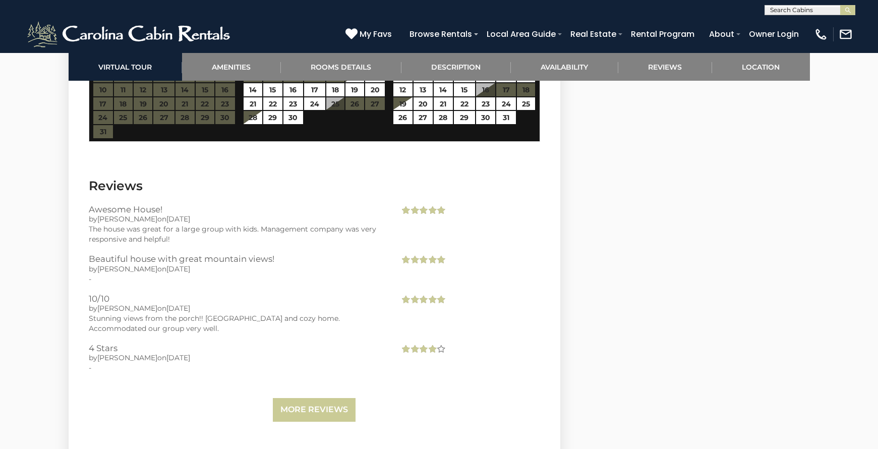
scroll to position [2139, 0]
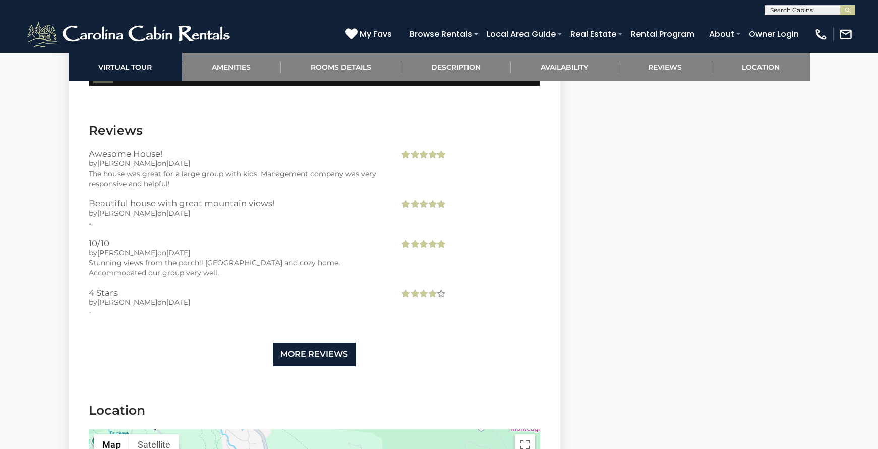
click at [313, 342] on link "More Reviews" at bounding box center [314, 354] width 83 height 24
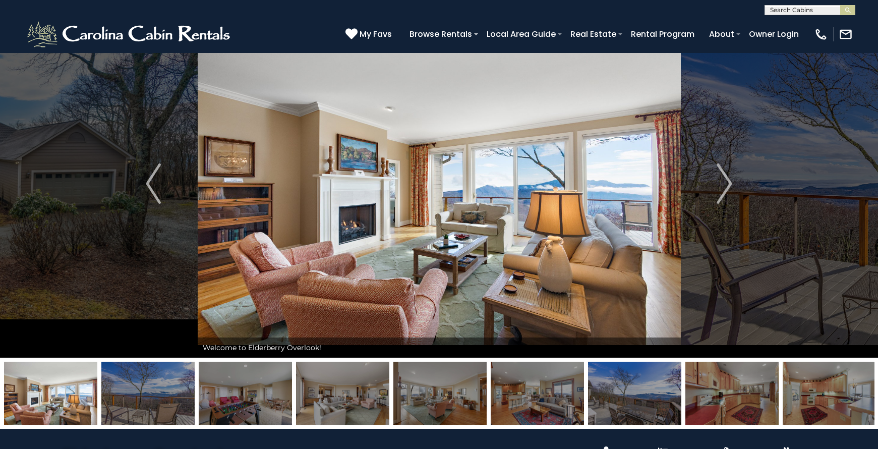
scroll to position [395, 0]
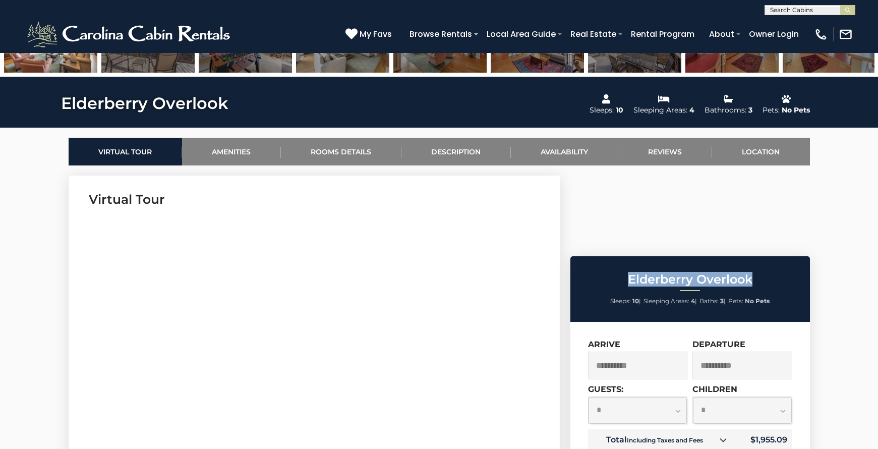
drag, startPoint x: 627, startPoint y: 202, endPoint x: 759, endPoint y: 201, distance: 132.1
click at [759, 273] on h2 "Elderberry Overlook" at bounding box center [690, 279] width 234 height 13
